Goal: Task Accomplishment & Management: Manage account settings

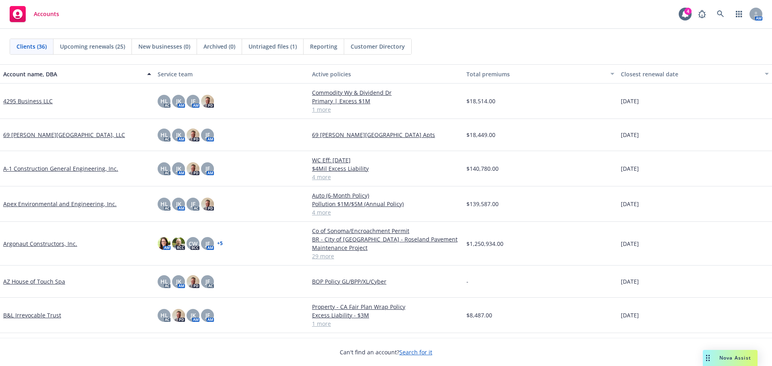
click at [44, 102] on link "4295 Business LLC" at bounding box center [27, 101] width 49 height 8
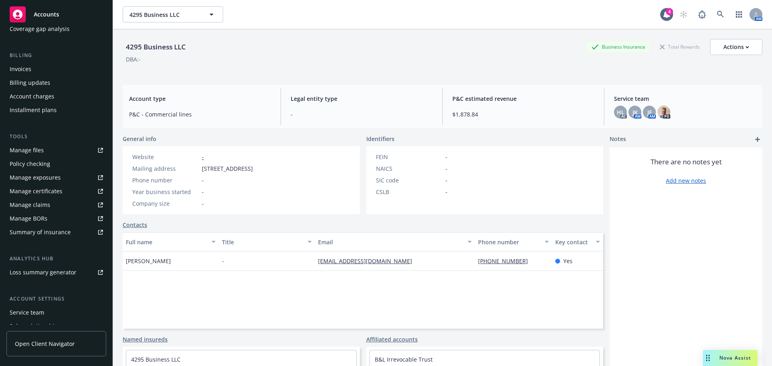
scroll to position [171, 0]
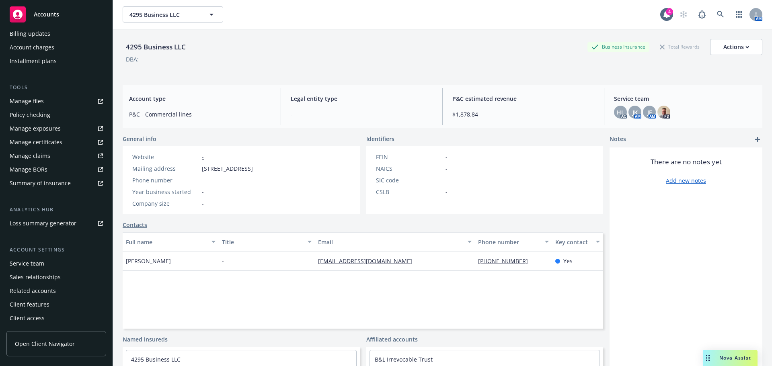
click at [65, 105] on link "Manage files" at bounding box center [56, 101] width 100 height 13
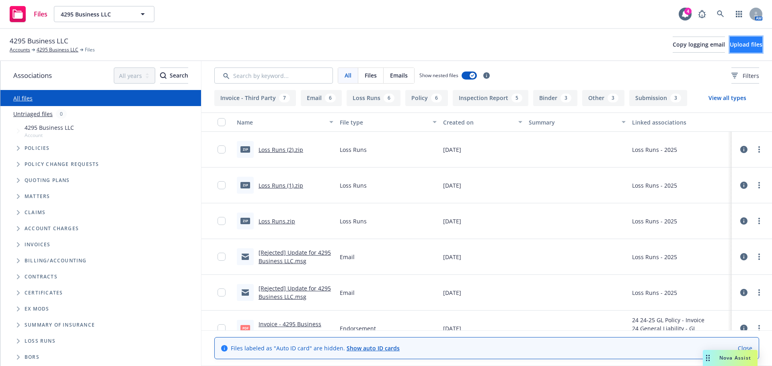
click at [730, 45] on span "Upload files" at bounding box center [746, 45] width 33 height 8
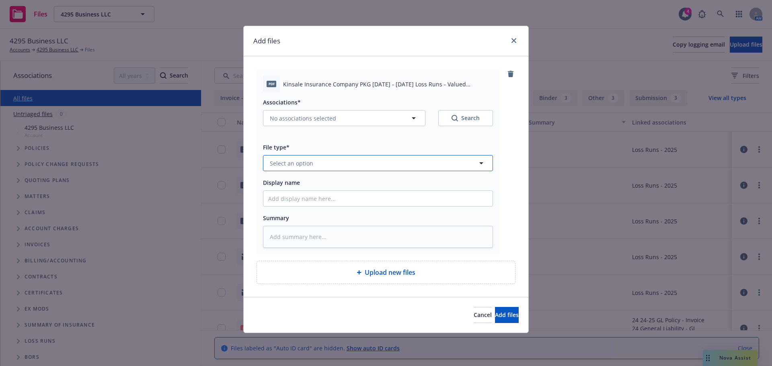
click at [325, 157] on button "Select an option" at bounding box center [378, 163] width 230 height 16
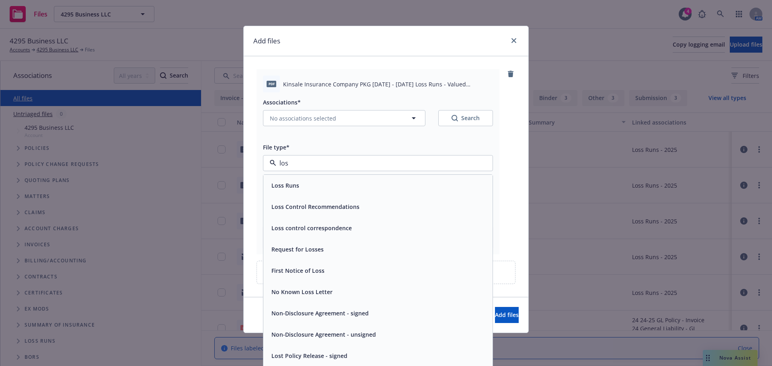
type input "loss"
click at [313, 187] on div "Loss Runs" at bounding box center [378, 186] width 220 height 12
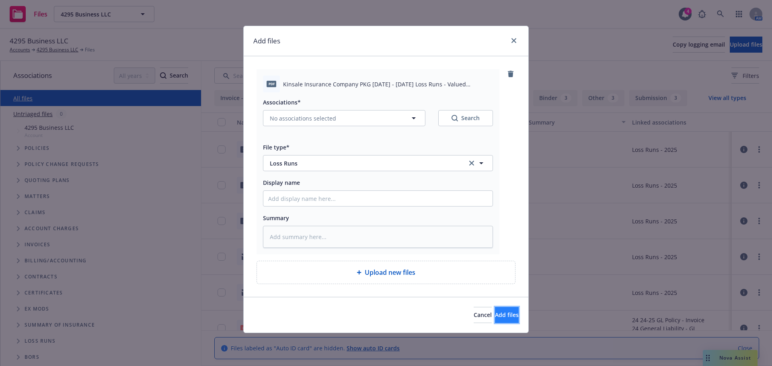
click at [495, 314] on span "Add files" at bounding box center [507, 315] width 24 height 8
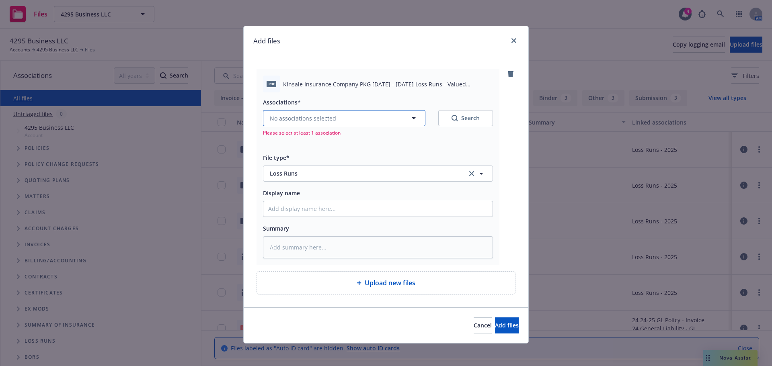
click at [368, 116] on button "No associations selected" at bounding box center [344, 118] width 162 height 16
type textarea "x"
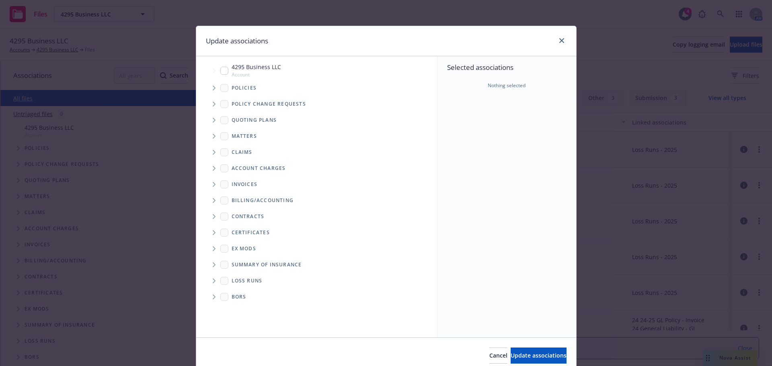
click at [222, 70] on input "Tree Example" at bounding box center [224, 71] width 8 height 8
checkbox input "true"
click at [516, 352] on span "Update associations" at bounding box center [539, 356] width 56 height 8
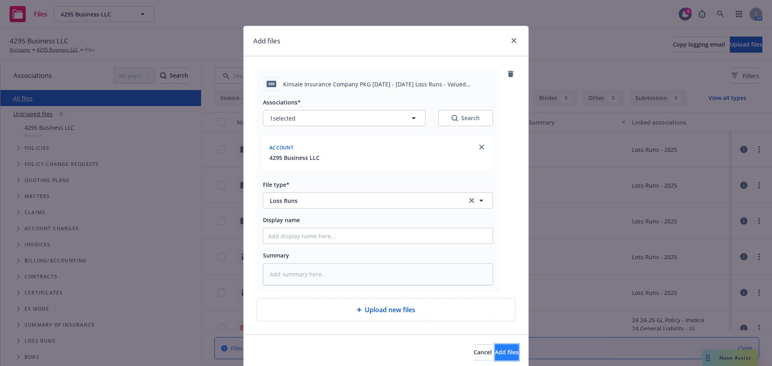
click at [495, 351] on span "Add files" at bounding box center [507, 353] width 24 height 8
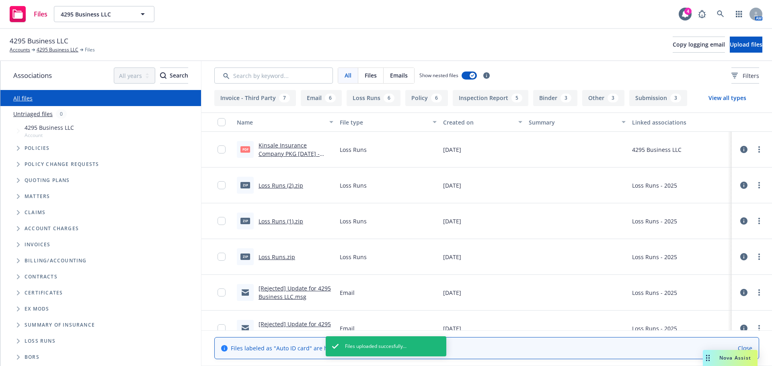
click at [288, 186] on link "Loss Runs (2).zip" at bounding box center [281, 186] width 45 height 8
click at [223, 154] on div at bounding box center [224, 150] width 13 height 26
click at [223, 150] on input "checkbox" at bounding box center [222, 150] width 8 height 8
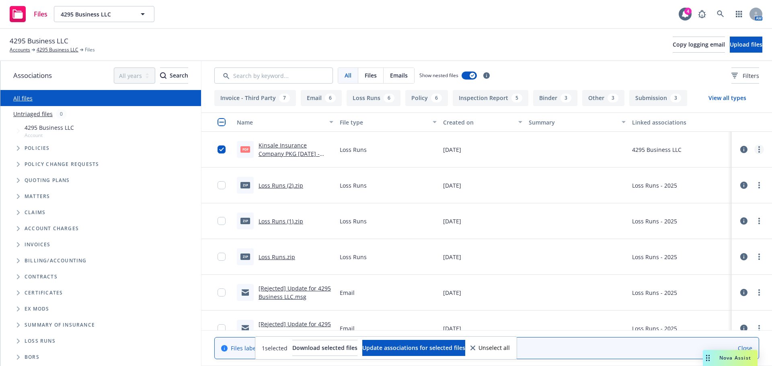
click at [754, 151] on link "more" at bounding box center [759, 150] width 10 height 10
click at [699, 196] on link "Edit" at bounding box center [718, 198] width 80 height 16
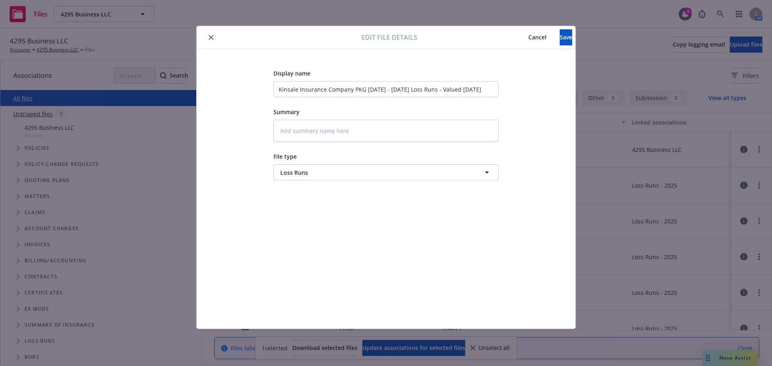
click at [528, 39] on span "Cancel" at bounding box center [537, 37] width 18 height 8
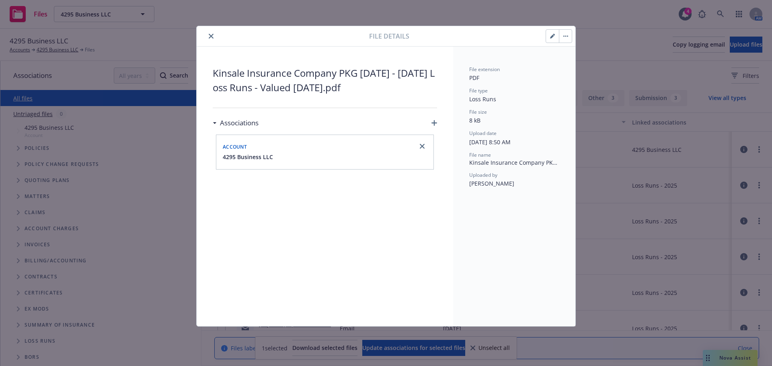
click at [564, 33] on button "button" at bounding box center [565, 36] width 13 height 13
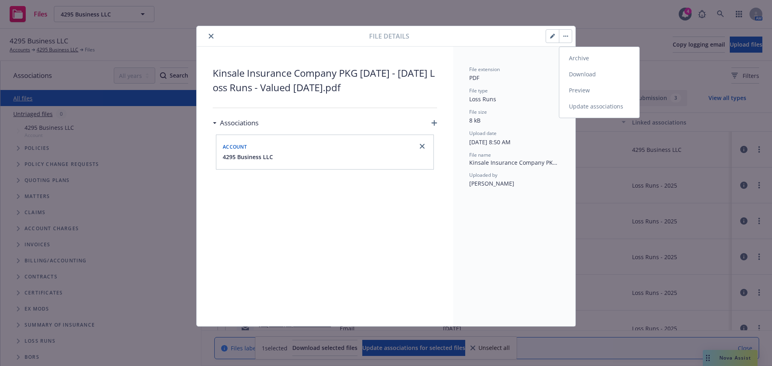
click at [577, 58] on link "Archive" at bounding box center [599, 58] width 80 height 16
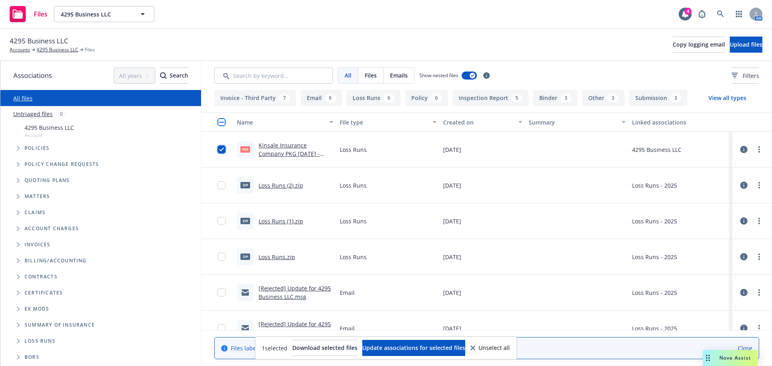
click at [218, 146] on input "checkbox" at bounding box center [222, 150] width 8 height 8
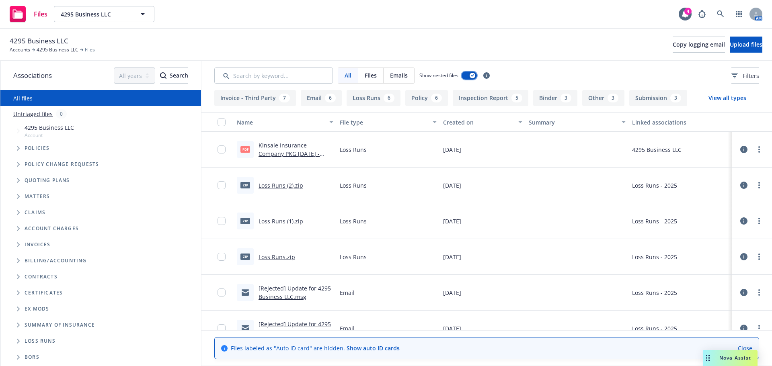
click at [471, 77] on div "button" at bounding box center [473, 76] width 6 height 6
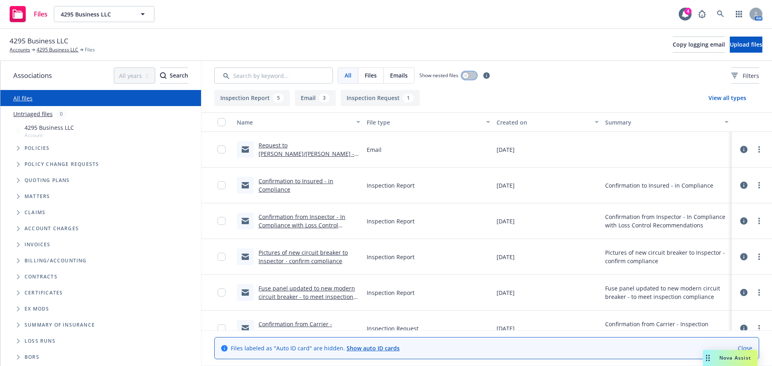
click at [471, 77] on button "button" at bounding box center [469, 76] width 15 height 8
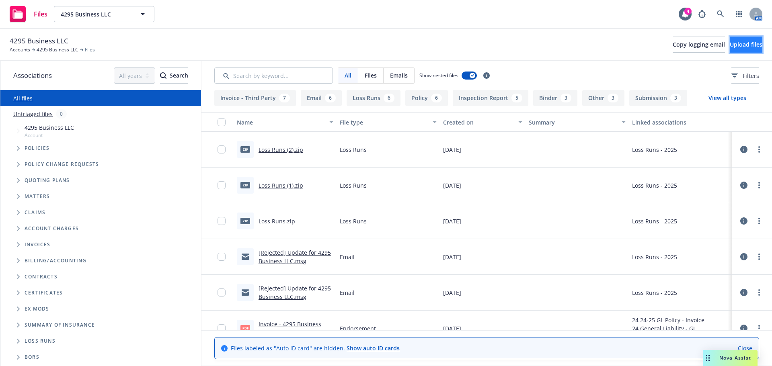
click at [738, 44] on span "Upload files" at bounding box center [746, 45] width 33 height 8
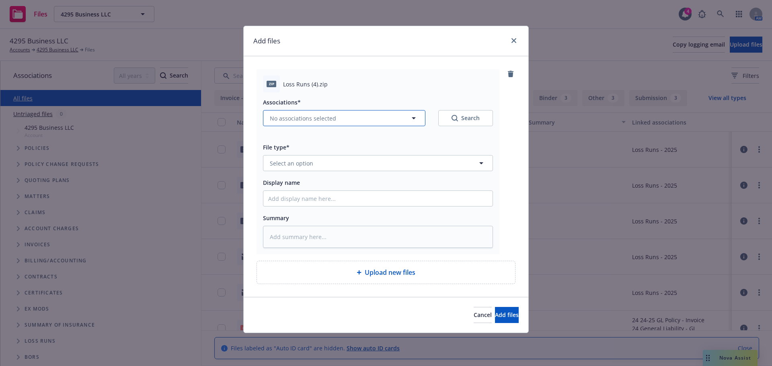
click at [336, 115] on button "No associations selected" at bounding box center [344, 118] width 162 height 16
type textarea "x"
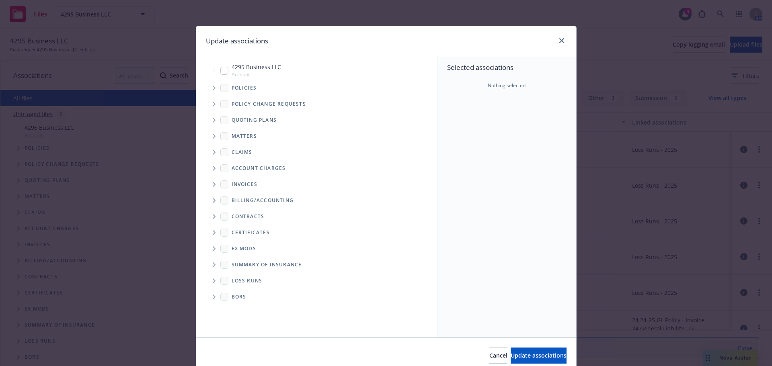
click at [223, 71] on input "Tree Example" at bounding box center [224, 71] width 8 height 8
checkbox input "true"
click at [511, 350] on button "Update associations" at bounding box center [539, 356] width 56 height 16
type textarea "x"
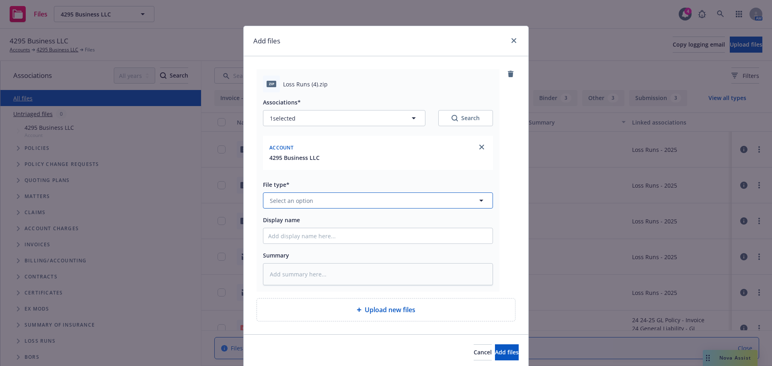
click at [371, 203] on button "Select an option" at bounding box center [378, 201] width 230 height 16
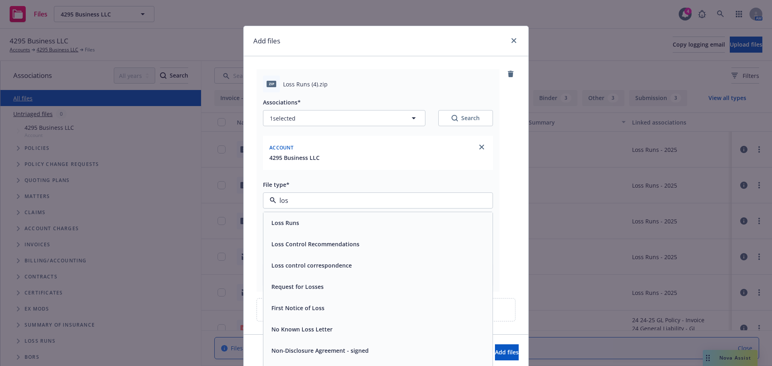
type input "loss"
click at [350, 222] on div "Loss Runs" at bounding box center [378, 223] width 220 height 12
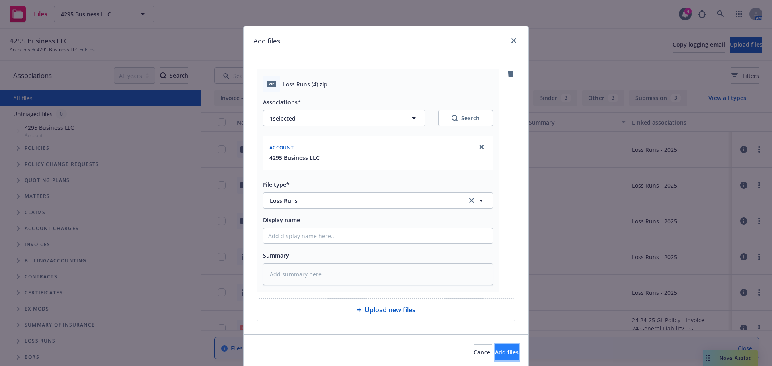
click at [497, 357] on button "Add files" at bounding box center [507, 353] width 24 height 16
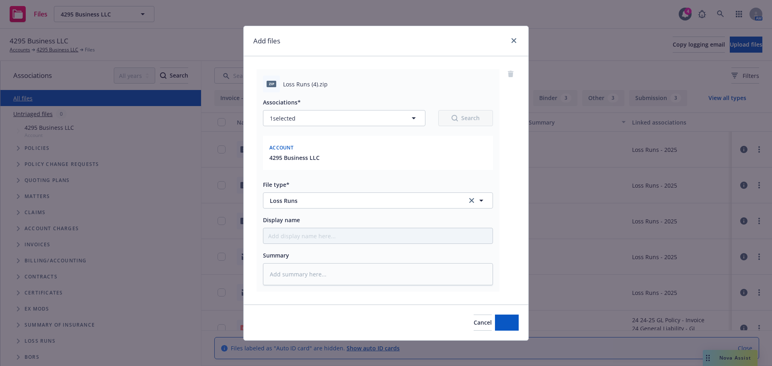
type textarea "x"
